Goal: Information Seeking & Learning: Learn about a topic

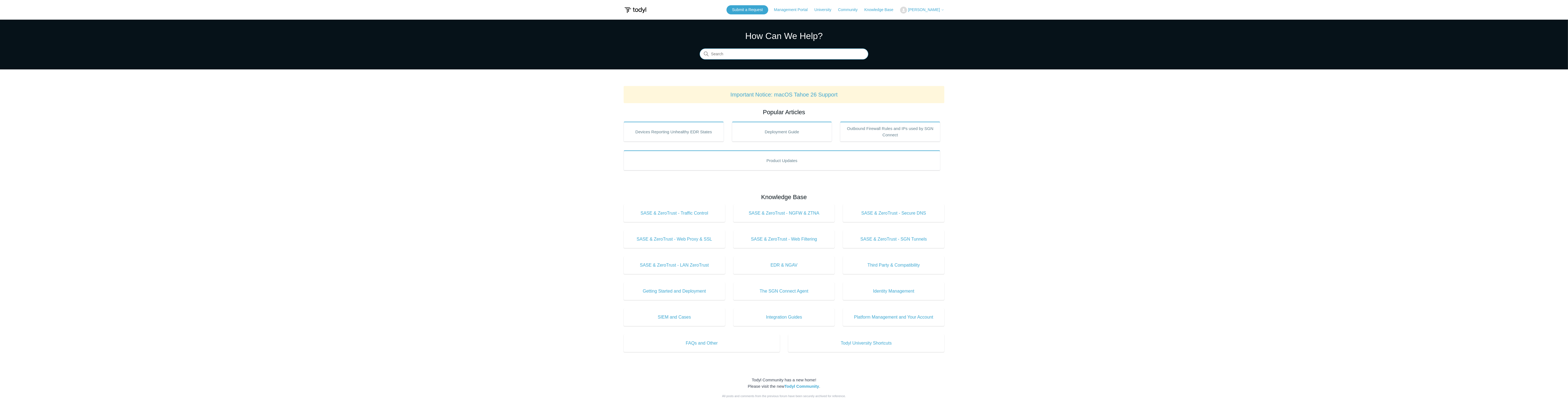
click at [740, 54] on input "Search" at bounding box center [783, 54] width 169 height 11
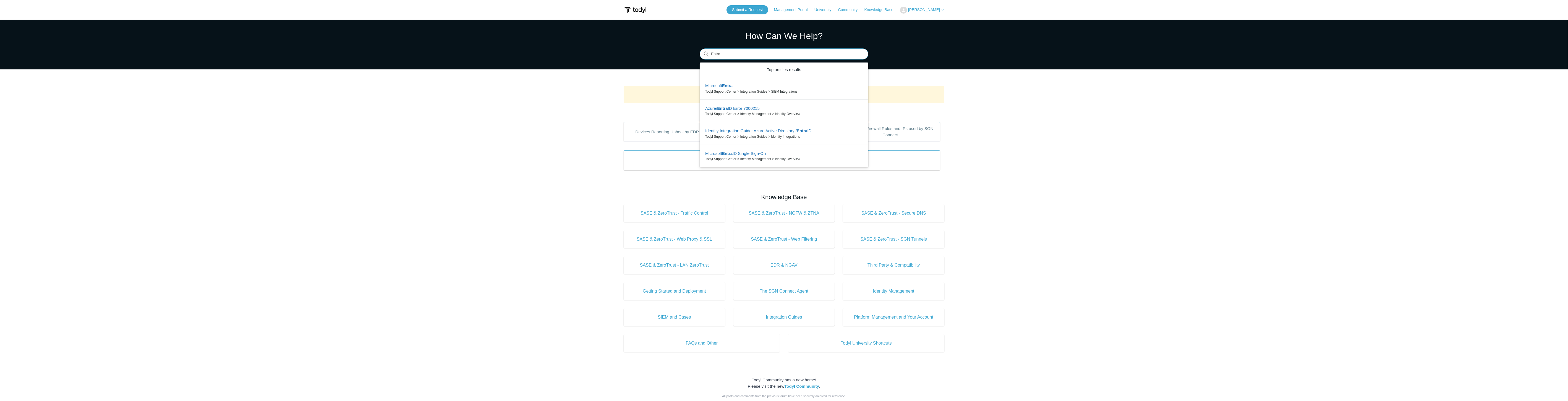
type input "Entra"
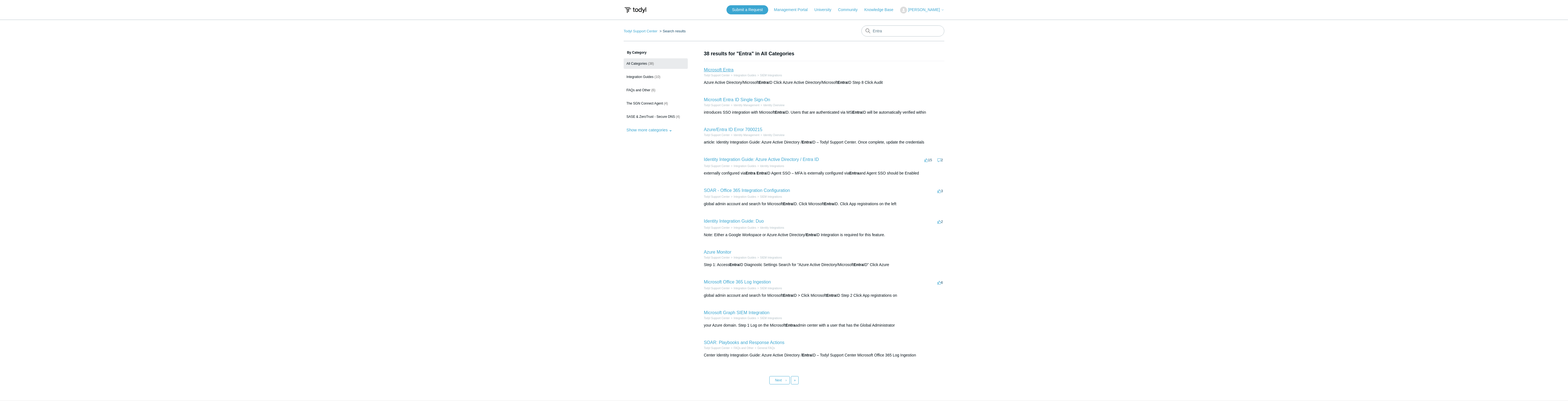
click at [715, 70] on link "Microsoft Entra" at bounding box center [718, 70] width 30 height 5
click at [887, 34] on input "Entra" at bounding box center [903, 31] width 83 height 11
type input "Entra group"
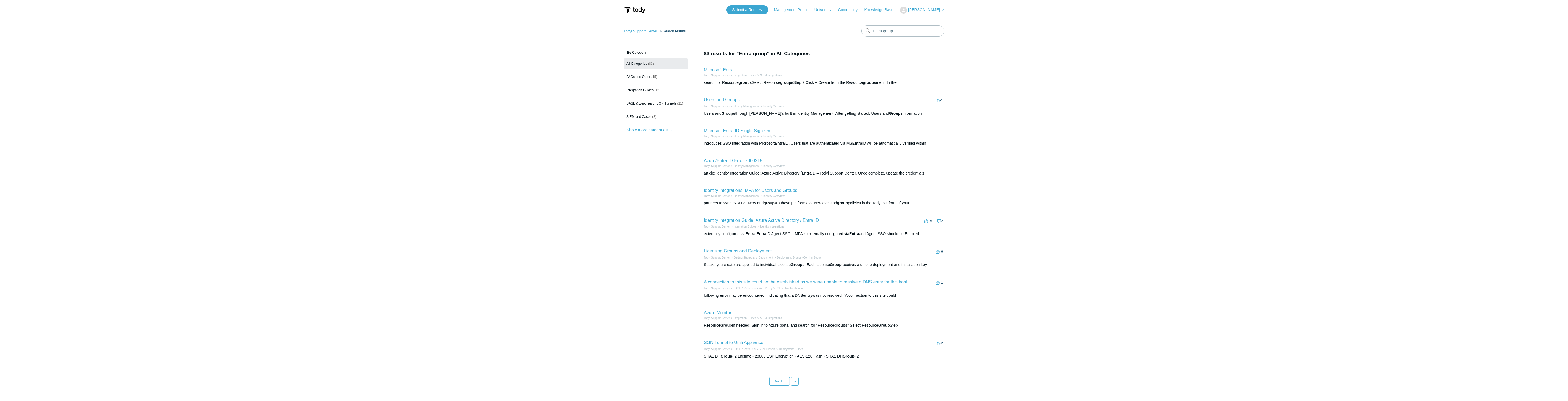
click at [747, 188] on link "Identity Integrations, MFA for Users and Groups" at bounding box center [751, 190] width 94 height 5
click at [756, 190] on link "Identity Integrations, MFA for Users and Groups" at bounding box center [751, 190] width 94 height 5
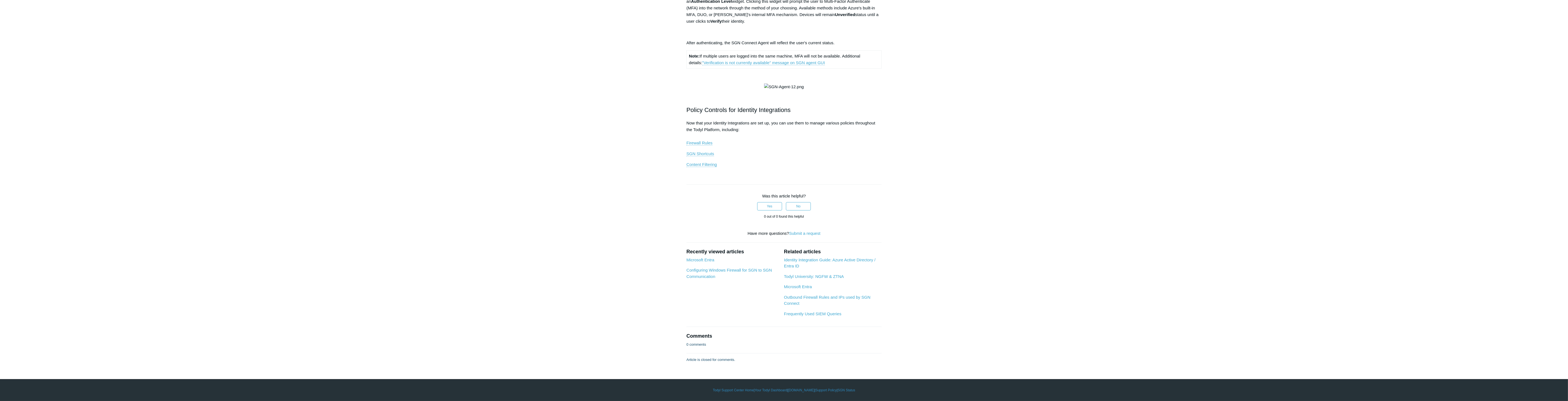
scroll to position [491, 0]
click at [640, 268] on aside "Articles in this section Microsoft Entra ID Single Sign-On Azure/Entra ID Error…" at bounding box center [651, 38] width 54 height 636
click at [823, 268] on link "Identity Integration Guide: Azure Active Directory / Entra ID" at bounding box center [830, 263] width 91 height 11
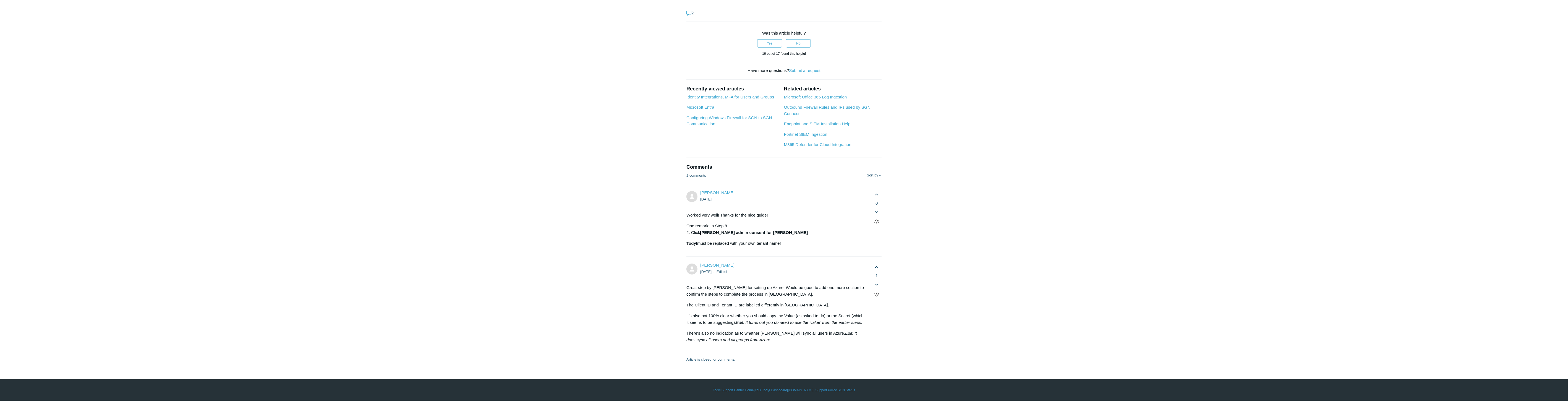
scroll to position [2242, 0]
drag, startPoint x: 684, startPoint y: 66, endPoint x: 774, endPoint y: 178, distance: 143.7
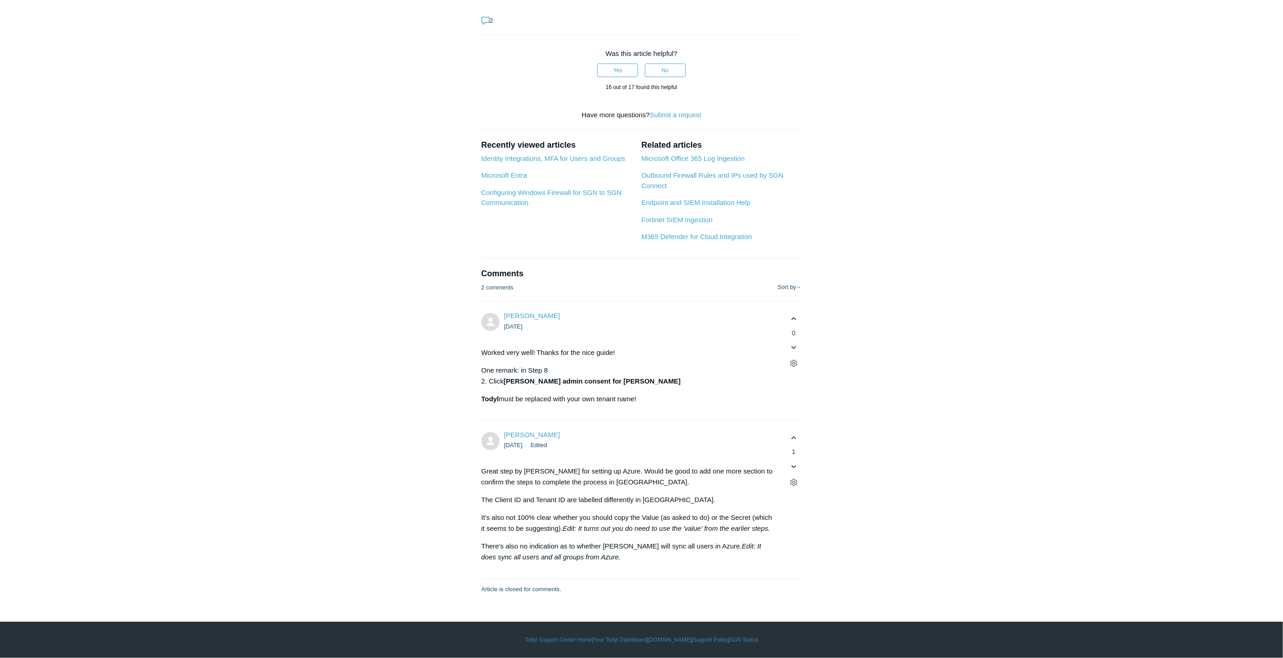
scroll to position [5889, 0]
